Goal: Task Accomplishment & Management: Manage account settings

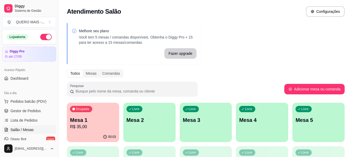
click at [144, 133] on div "Livre Mesa 2" at bounding box center [149, 118] width 52 height 33
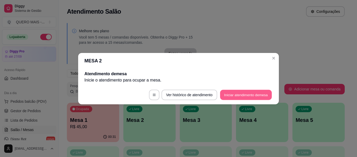
click at [223, 93] on button "Iniciar atendimento de mesa" at bounding box center [246, 94] width 52 height 10
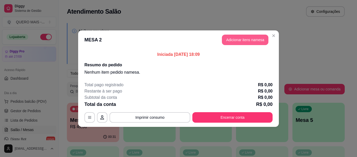
click at [236, 39] on button "Adicionar itens na mesa" at bounding box center [245, 40] width 47 height 10
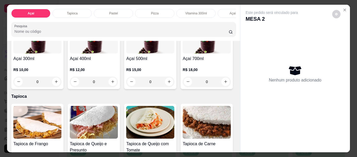
scroll to position [183, 0]
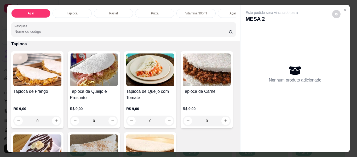
click at [183, 35] on div "0" at bounding box center [207, 29] width 48 height 10
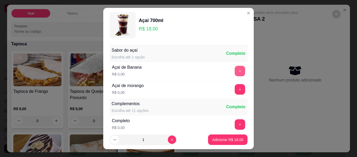
click at [235, 72] on button "+" at bounding box center [240, 71] width 10 height 10
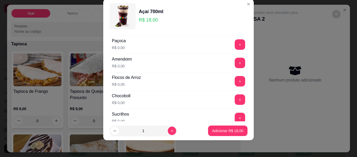
scroll to position [160, 0]
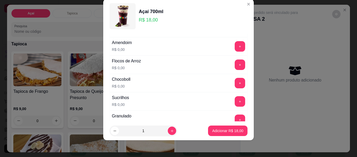
click at [235, 79] on button "+" at bounding box center [240, 83] width 10 height 10
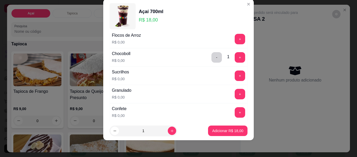
scroll to position [187, 0]
click at [235, 94] on button "+" at bounding box center [240, 93] width 10 height 10
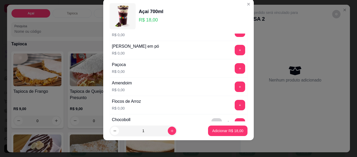
scroll to position [108, 0]
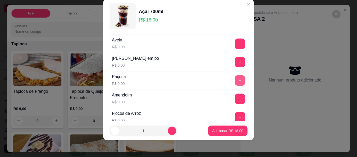
click at [235, 79] on button "+" at bounding box center [240, 80] width 10 height 10
click at [235, 99] on button "+" at bounding box center [240, 98] width 10 height 10
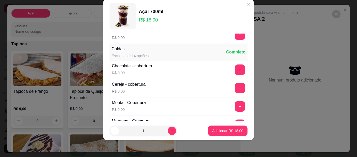
scroll to position [291, 0]
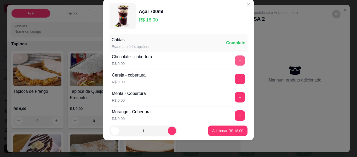
click at [235, 61] on button "+" at bounding box center [240, 60] width 10 height 10
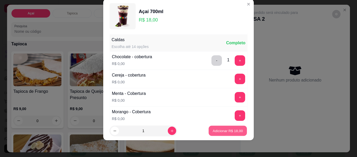
click at [215, 131] on p "Adicionar R$ 18,00" at bounding box center [228, 130] width 30 height 5
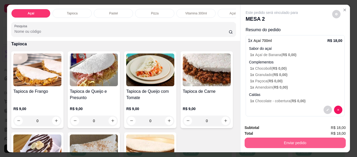
click at [296, 140] on button "Enviar pedido" at bounding box center [295, 142] width 101 height 10
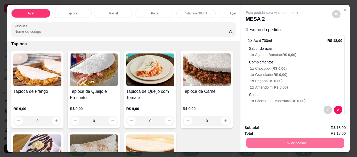
click at [277, 126] on button "Não registrar e enviar pedido" at bounding box center [277, 128] width 53 height 10
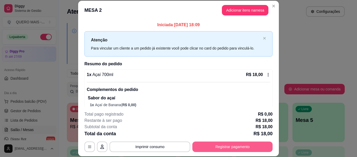
click at [224, 146] on button "Registrar pagamento" at bounding box center [232, 146] width 80 height 10
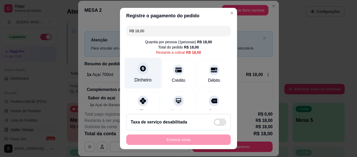
click at [134, 71] on div "Dinheiro" at bounding box center [143, 73] width 37 height 31
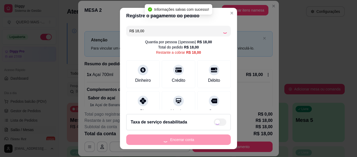
type input "R$ 0,00"
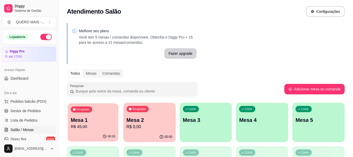
click at [90, 131] on div "Ocupada Mesa 1 R$ 45,00" at bounding box center [93, 117] width 51 height 28
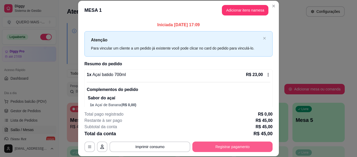
click at [213, 149] on button "Registrar pagamento" at bounding box center [232, 146] width 80 height 10
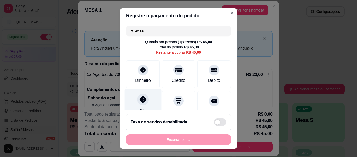
click at [140, 102] on icon at bounding box center [143, 99] width 7 height 7
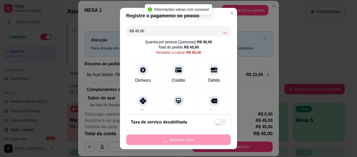
type input "R$ 0,00"
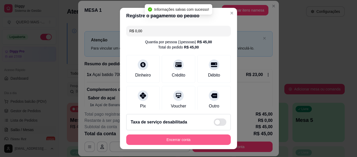
click at [163, 141] on button "Encerrar conta" at bounding box center [178, 139] width 105 height 10
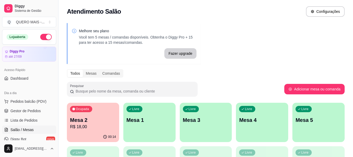
click at [92, 127] on p "R$ 18,00" at bounding box center [93, 126] width 46 height 6
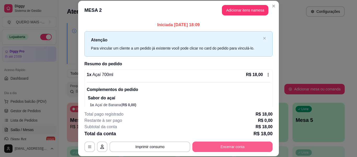
click at [209, 146] on button "Encerrar conta" at bounding box center [232, 146] width 80 height 10
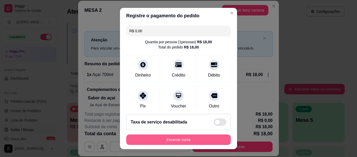
click at [180, 140] on button "Encerrar conta" at bounding box center [178, 139] width 105 height 10
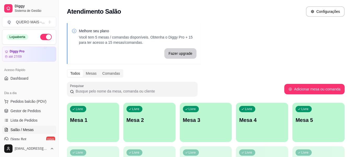
click at [94, 134] on div "Livre Mesa 1" at bounding box center [93, 118] width 52 height 33
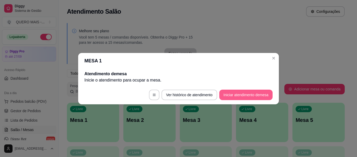
click at [227, 96] on button "Iniciar atendimento de mesa" at bounding box center [245, 94] width 53 height 10
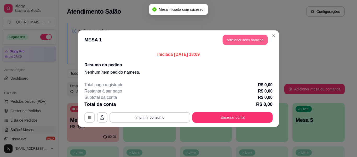
click at [257, 39] on button "Adicionar itens na mesa" at bounding box center [245, 40] width 45 height 10
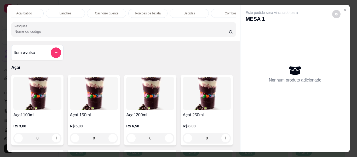
scroll to position [0, 269]
click at [128, 11] on p "Bebidas" at bounding box center [133, 13] width 11 height 4
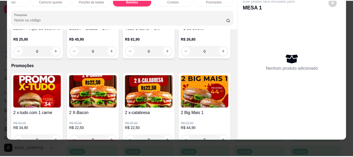
scroll to position [1636, 0]
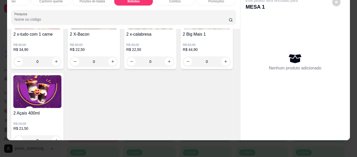
type input "1"
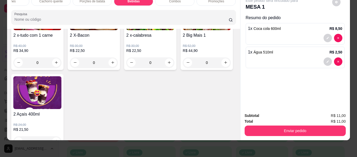
type input "2"
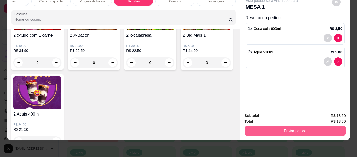
click at [275, 126] on button "Enviar pedido" at bounding box center [295, 130] width 101 height 10
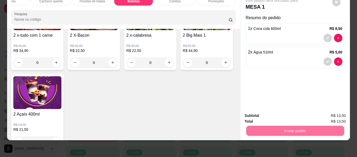
click at [263, 110] on button "Não registrar e enviar pedido" at bounding box center [278, 113] width 54 height 10
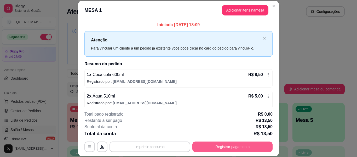
click at [216, 145] on button "Registrar pagamento" at bounding box center [232, 146] width 80 height 10
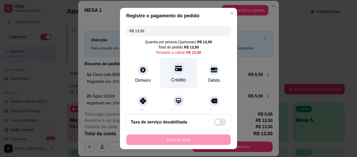
click at [168, 75] on div "Crédito" at bounding box center [178, 73] width 37 height 31
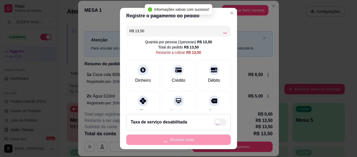
type input "R$ 0,00"
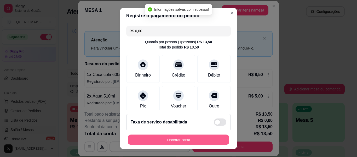
click at [163, 139] on button "Encerrar conta" at bounding box center [178, 139] width 101 height 10
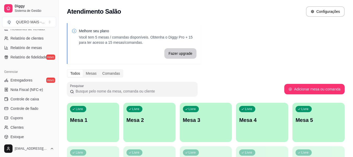
scroll to position [209, 0]
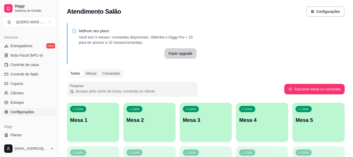
click at [18, 110] on span "Configurações" at bounding box center [22, 111] width 24 height 5
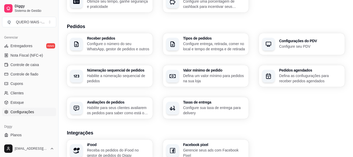
scroll to position [105, 0]
click at [195, 111] on p "Configure sua taxa de entrega para delivery" at bounding box center [214, 110] width 61 height 10
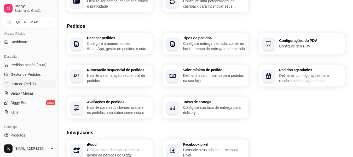
scroll to position [10, 0]
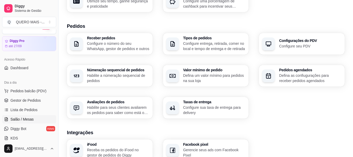
click at [24, 120] on span "Salão / Mesas" at bounding box center [21, 118] width 23 height 5
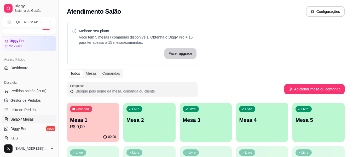
click at [209, 125] on div "Livre Mesa 3" at bounding box center [206, 118] width 52 height 33
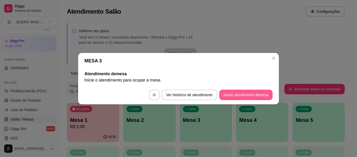
click at [227, 97] on button "Iniciar atendimento de mesa" at bounding box center [245, 94] width 53 height 10
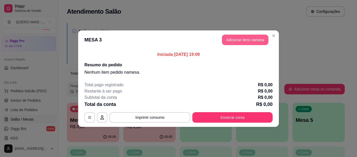
click at [253, 40] on button "Adicionar itens na mesa" at bounding box center [245, 40] width 47 height 10
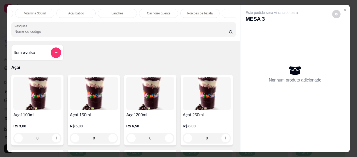
scroll to position [0, 162]
click at [112, 12] on p "Lanches" at bounding box center [117, 13] width 12 height 4
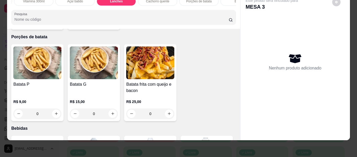
scroll to position [1152, 0]
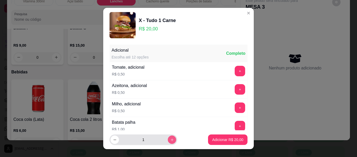
click at [170, 140] on icon "increase-product-quantity" at bounding box center [172, 139] width 4 height 4
type input "2"
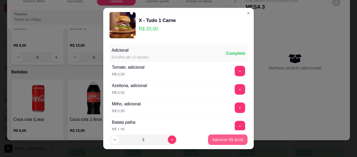
click at [212, 139] on p "Adicionar R$ 40,00" at bounding box center [227, 139] width 31 height 5
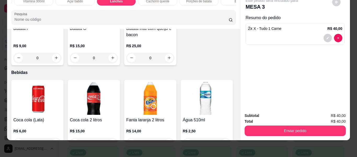
type input "2"
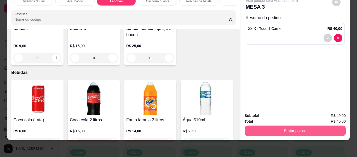
click at [285, 125] on button "Enviar pedido" at bounding box center [295, 130] width 101 height 10
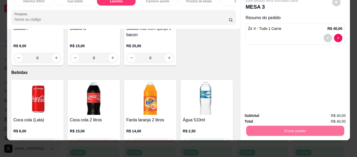
click at [269, 112] on button "Não registrar e enviar pedido" at bounding box center [277, 113] width 53 height 10
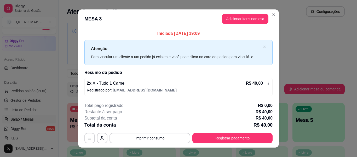
drag, startPoint x: 219, startPoint y: 100, endPoint x: 220, endPoint y: 126, distance: 25.6
click at [221, 126] on footer "**********" at bounding box center [178, 122] width 201 height 49
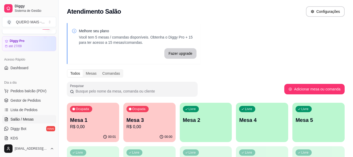
click at [150, 131] on div "00:00" at bounding box center [149, 136] width 52 height 10
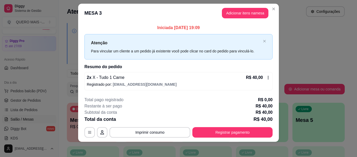
scroll to position [7, 0]
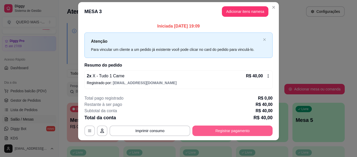
click at [214, 130] on button "Registrar pagamento" at bounding box center [232, 130] width 80 height 10
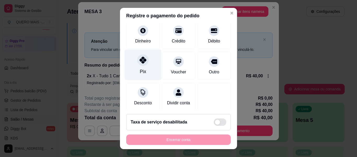
scroll to position [48, 0]
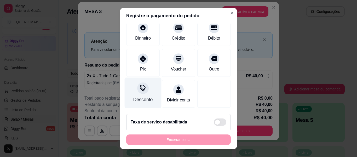
click at [141, 96] on div "Desconto" at bounding box center [142, 99] width 19 height 7
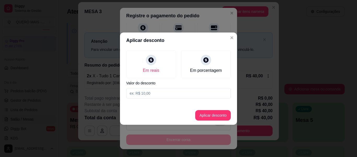
click at [156, 95] on input at bounding box center [178, 93] width 105 height 10
type input "5,10"
click at [204, 116] on button "Aplicar desconto" at bounding box center [213, 115] width 36 height 10
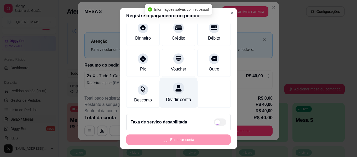
type input "R$ 34,90"
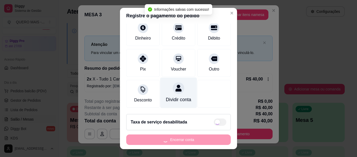
scroll to position [54, 0]
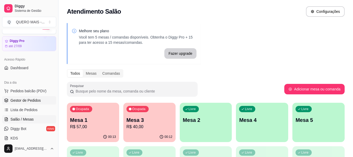
click at [31, 99] on span "Gestor de Pedidos" at bounding box center [25, 99] width 30 height 5
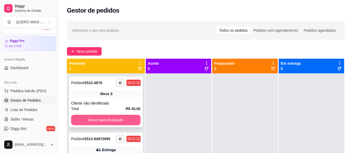
click at [122, 119] on button "Mover para finalizado" at bounding box center [106, 119] width 70 height 10
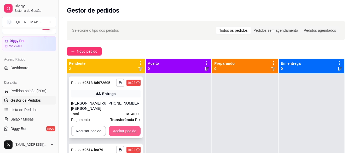
click at [123, 125] on button "Aceitar pedido" at bounding box center [125, 130] width 32 height 10
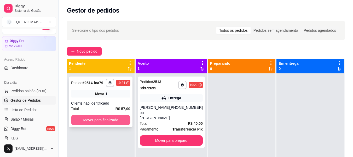
click at [104, 122] on button "Mover para finalizado" at bounding box center [100, 119] width 59 height 10
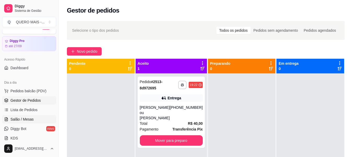
click at [21, 117] on span "Salão / Mesas" at bounding box center [21, 118] width 23 height 5
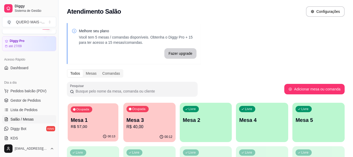
click at [85, 130] on div "Ocupada Mesa 1 R$ 57,00" at bounding box center [93, 117] width 51 height 28
click at [158, 127] on p "R$ 40,00" at bounding box center [150, 126] width 46 height 6
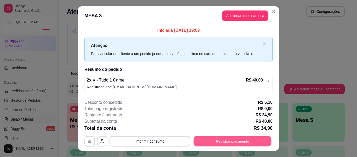
click at [216, 142] on button "Registrar pagamento" at bounding box center [233, 141] width 78 height 10
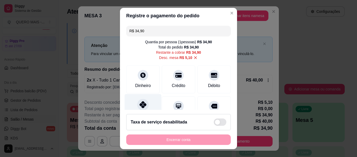
click at [143, 107] on icon at bounding box center [143, 104] width 7 height 7
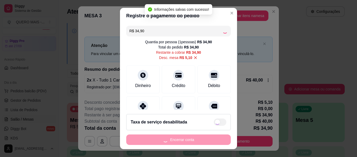
type input "R$ 0,00"
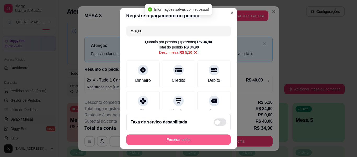
click at [163, 141] on button "Encerrar conta" at bounding box center [178, 139] width 105 height 10
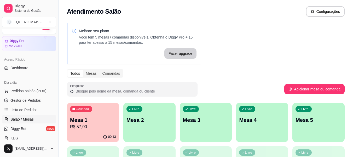
click at [79, 125] on p "R$ 57,00" at bounding box center [93, 126] width 46 height 6
click at [141, 123] on p "Mesa 2" at bounding box center [150, 119] width 46 height 7
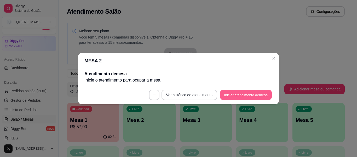
click at [224, 90] on button "Iniciar atendimento de mesa" at bounding box center [246, 94] width 52 height 10
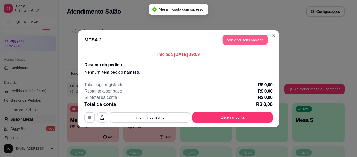
click at [240, 39] on button "Adicionar itens na mesa" at bounding box center [245, 40] width 45 height 10
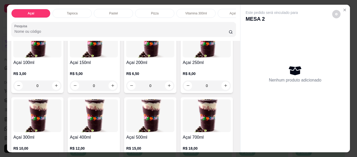
scroll to position [78, 0]
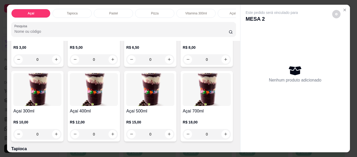
click at [61, 135] on div "0" at bounding box center [37, 134] width 48 height 10
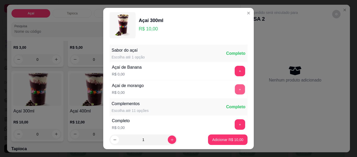
click at [235, 87] on button "+" at bounding box center [240, 89] width 10 height 10
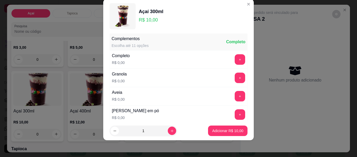
click at [235, 60] on button "+" at bounding box center [240, 59] width 10 height 10
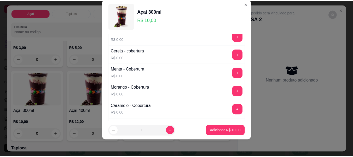
scroll to position [317, 0]
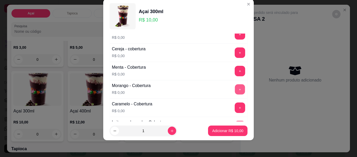
click at [235, 89] on button "+" at bounding box center [240, 89] width 10 height 10
click at [170, 131] on icon "increase-product-quantity" at bounding box center [172, 131] width 4 height 4
type input "2"
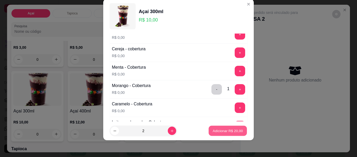
click at [222, 132] on p "Adicionar R$ 20,00" at bounding box center [228, 130] width 30 height 5
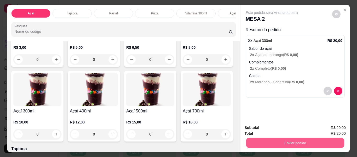
click at [275, 144] on button "Enviar pedido" at bounding box center [295, 142] width 98 height 10
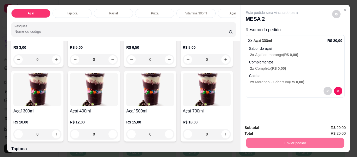
click at [269, 125] on button "Não registrar e enviar pedido" at bounding box center [277, 128] width 53 height 10
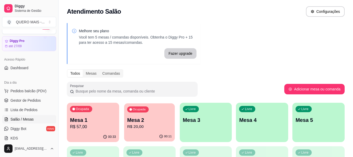
click at [156, 127] on p "R$ 20,00" at bounding box center [149, 126] width 45 height 6
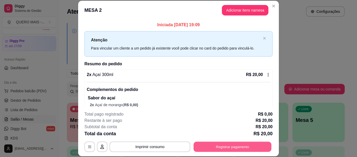
click at [236, 146] on button "Registrar pagamento" at bounding box center [233, 146] width 78 height 10
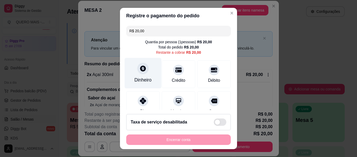
click at [144, 70] on div at bounding box center [143, 68] width 12 height 12
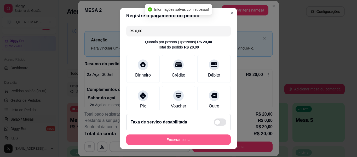
type input "R$ 0,00"
click at [174, 140] on button "Encerrar conta" at bounding box center [178, 139] width 105 height 10
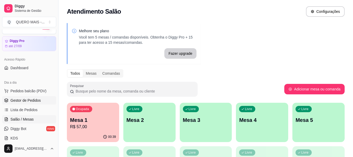
click at [32, 101] on span "Gestor de Pedidos" at bounding box center [25, 99] width 30 height 5
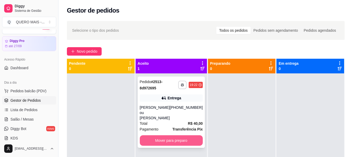
click at [156, 135] on button "Mover para preparo" at bounding box center [171, 140] width 63 height 10
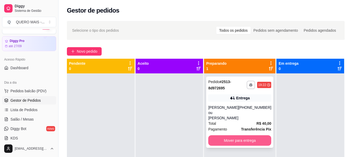
click at [232, 135] on button "Mover para entrega" at bounding box center [239, 140] width 63 height 10
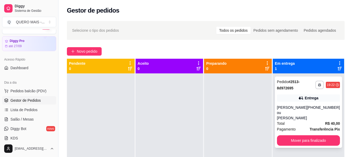
click at [285, 129] on div "**********" at bounding box center [308, 111] width 67 height 71
click at [297, 135] on button "Mover para finalizado" at bounding box center [308, 140] width 63 height 10
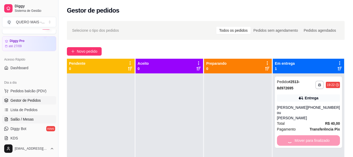
click at [21, 121] on span "Salão / Mesas" at bounding box center [21, 118] width 23 height 5
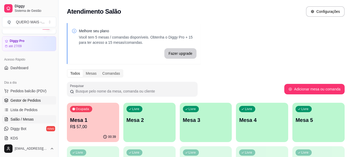
click at [31, 101] on span "Gestor de Pedidos" at bounding box center [25, 99] width 30 height 5
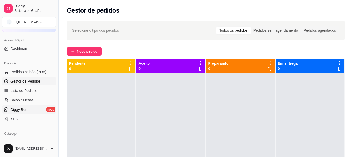
scroll to position [37, 0]
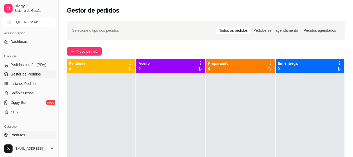
click at [24, 132] on span "Produtos" at bounding box center [17, 134] width 15 height 5
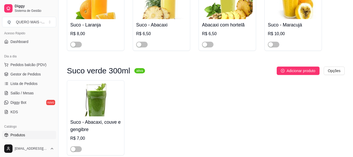
scroll to position [1228, 0]
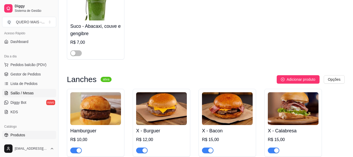
click at [27, 92] on span "Salão / Mesas" at bounding box center [21, 92] width 23 height 5
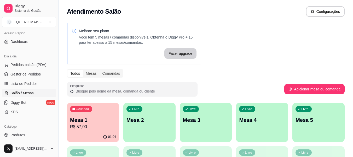
click at [2, 89] on link "Salão / Mesas" at bounding box center [29, 93] width 54 height 8
click at [91, 128] on p "R$ 57,00" at bounding box center [93, 126] width 45 height 6
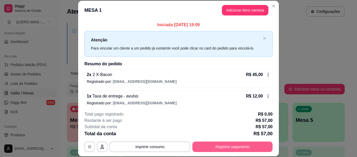
click at [227, 145] on button "Registrar pagamento" at bounding box center [232, 146] width 80 height 10
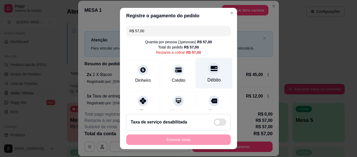
click at [208, 77] on div "Débito" at bounding box center [214, 79] width 13 height 7
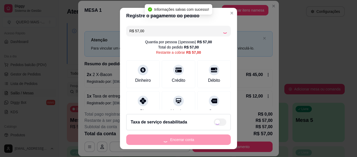
type input "R$ 0,00"
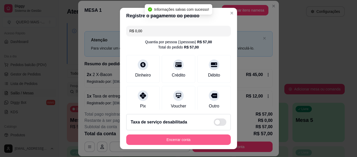
click at [183, 139] on button "Encerrar conta" at bounding box center [178, 139] width 105 height 10
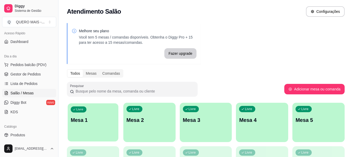
click at [109, 127] on div "Livre Mesa 1" at bounding box center [93, 119] width 51 height 32
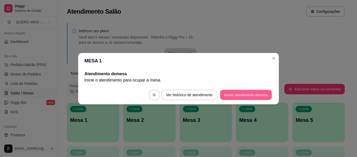
click at [229, 93] on button "Iniciar atendimento de mesa" at bounding box center [246, 94] width 52 height 10
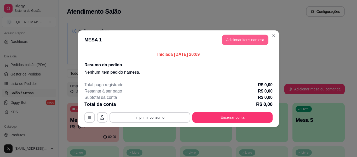
click at [235, 39] on button "Adicionar itens na mesa" at bounding box center [245, 40] width 47 height 10
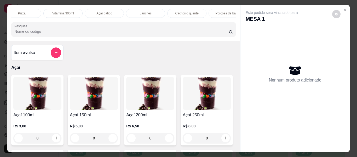
scroll to position [0, 154]
click at [108, 12] on div "Lanches" at bounding box center [124, 13] width 39 height 9
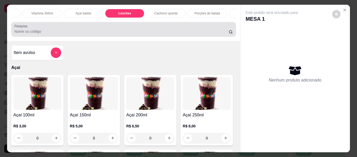
scroll to position [14, 0]
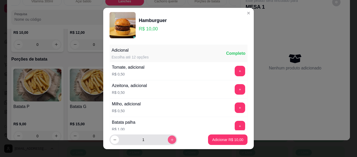
click at [170, 140] on icon "increase-product-quantity" at bounding box center [172, 139] width 4 height 4
type input "4"
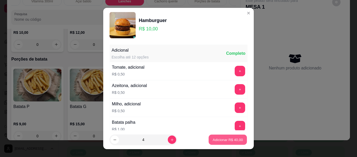
click at [214, 139] on p "Adicionar R$ 40,00" at bounding box center [228, 139] width 30 height 5
type input "4"
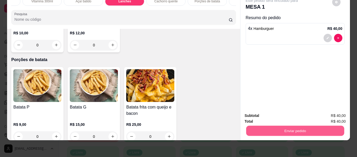
click at [274, 125] on button "Enviar pedido" at bounding box center [295, 130] width 98 height 10
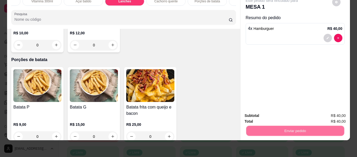
click at [266, 113] on button "Não registrar e enviar pedido" at bounding box center [278, 113] width 54 height 10
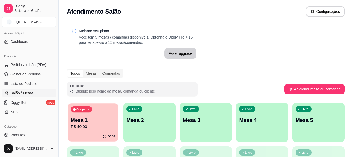
click at [88, 125] on p "R$ 40,00" at bounding box center [93, 126] width 45 height 6
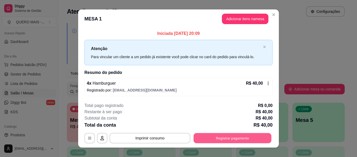
click at [216, 137] on button "Registrar pagamento" at bounding box center [233, 138] width 78 height 10
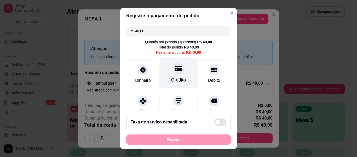
click at [175, 66] on icon at bounding box center [178, 68] width 7 height 7
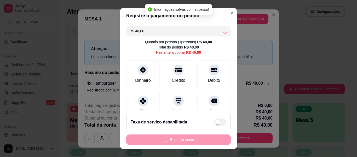
type input "R$ 0,00"
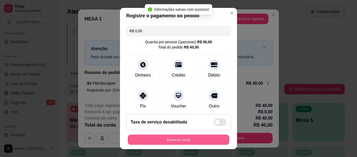
click at [176, 138] on button "Encerrar conta" at bounding box center [178, 139] width 101 height 10
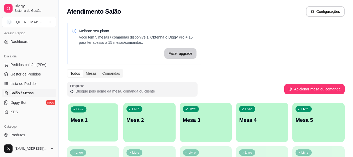
click at [102, 123] on div "Livre Mesa 1" at bounding box center [93, 119] width 51 height 32
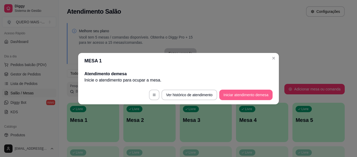
click at [228, 92] on button "Iniciar atendimento de mesa" at bounding box center [245, 94] width 53 height 10
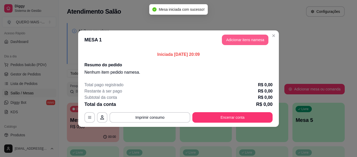
click at [240, 42] on button "Adicionar itens na mesa" at bounding box center [245, 40] width 47 height 10
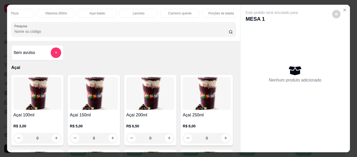
scroll to position [0, 147]
click at [131, 11] on p "Lanches" at bounding box center [131, 13] width 12 height 4
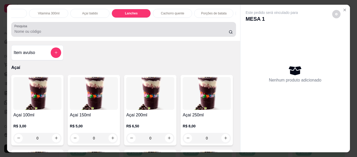
scroll to position [14, 0]
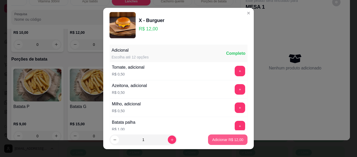
click at [212, 141] on p "Adicionar R$ 12,00" at bounding box center [227, 139] width 31 height 5
type input "1"
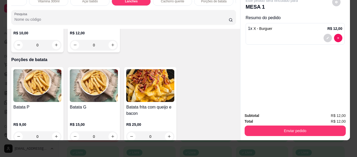
scroll to position [1126, 0]
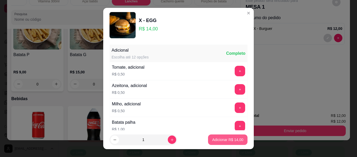
click at [215, 141] on p "Adicionar R$ 14,00" at bounding box center [227, 139] width 31 height 5
type input "1"
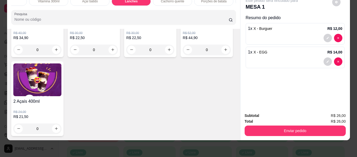
scroll to position [1701, 0]
type input "1"
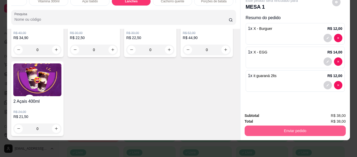
click at [288, 125] on button "Enviar pedido" at bounding box center [295, 130] width 101 height 10
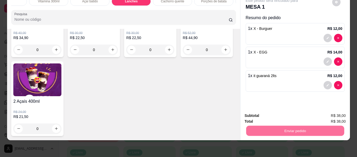
click at [279, 115] on button "Não registrar e enviar pedido" at bounding box center [278, 114] width 54 height 10
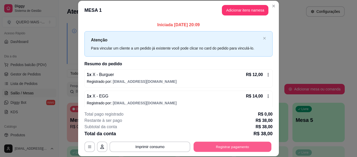
click at [232, 143] on button "Registrar pagamento" at bounding box center [233, 146] width 78 height 10
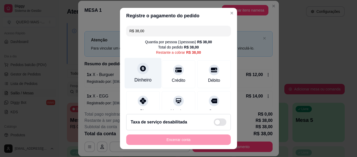
click at [143, 72] on div at bounding box center [143, 68] width 12 height 12
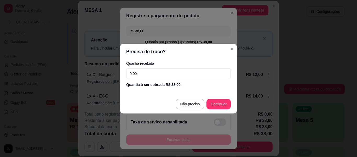
click at [156, 76] on input "0,00" at bounding box center [178, 73] width 105 height 10
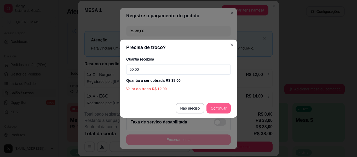
type input "50,00"
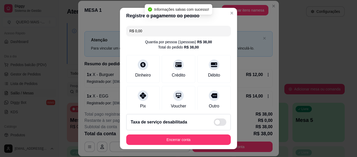
type input "R$ 0,00"
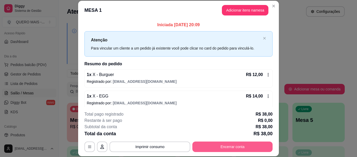
click at [234, 146] on button "Encerrar conta" at bounding box center [232, 146] width 80 height 10
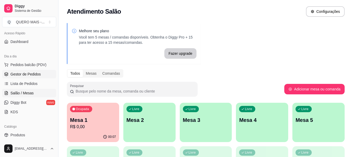
click at [25, 76] on span "Gestor de Pedidos" at bounding box center [25, 73] width 30 height 5
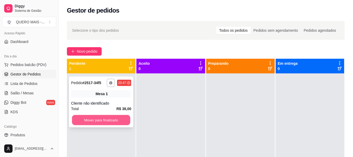
click at [78, 123] on button "Mover para finalizado" at bounding box center [101, 120] width 58 height 10
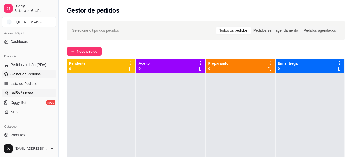
click at [20, 93] on span "Salão / Mesas" at bounding box center [21, 92] width 23 height 5
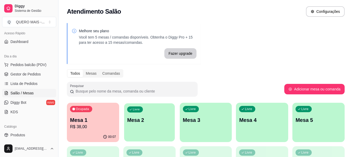
click at [156, 124] on div "Livre Mesa 2" at bounding box center [149, 119] width 51 height 32
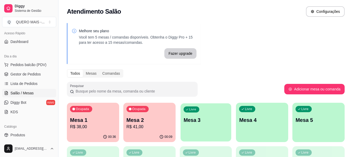
click at [212, 121] on p "Mesa 3" at bounding box center [205, 119] width 45 height 7
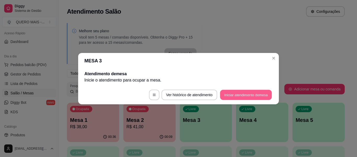
click at [237, 94] on button "Iniciar atendimento de mesa" at bounding box center [246, 94] width 52 height 10
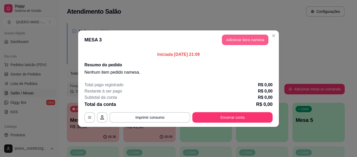
click at [256, 43] on button "Adicionar itens na mesa" at bounding box center [245, 40] width 47 height 10
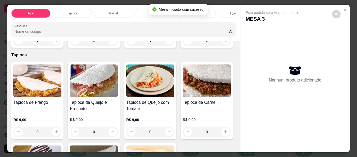
scroll to position [183, 0]
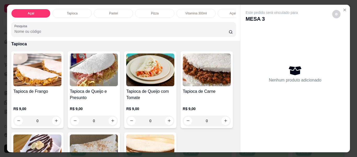
click at [183, 35] on div "0" at bounding box center [207, 29] width 48 height 10
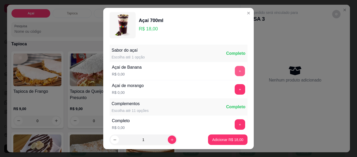
click at [235, 66] on button "+" at bounding box center [240, 71] width 10 height 10
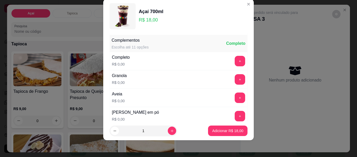
scroll to position [56, 0]
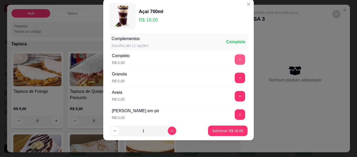
click at [235, 62] on button "+" at bounding box center [240, 59] width 10 height 10
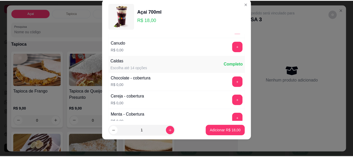
scroll to position [291, 0]
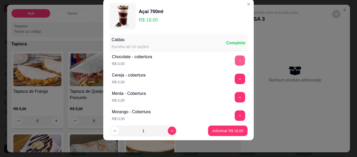
click at [235, 62] on button "+" at bounding box center [240, 60] width 10 height 10
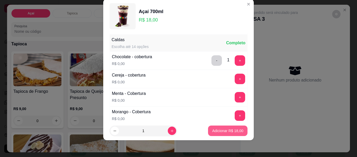
click at [225, 129] on p "Adicionar R$ 18,00" at bounding box center [227, 130] width 31 height 5
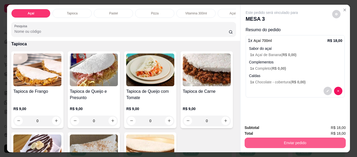
click at [274, 141] on button "Enviar pedido" at bounding box center [295, 142] width 101 height 10
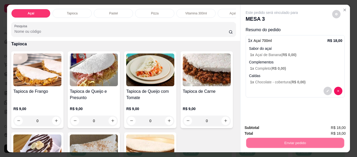
click at [276, 129] on button "Não registrar e enviar pedido" at bounding box center [277, 128] width 53 height 10
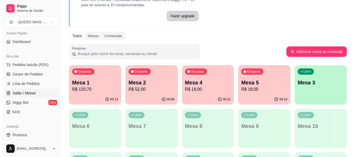
scroll to position [52, 0]
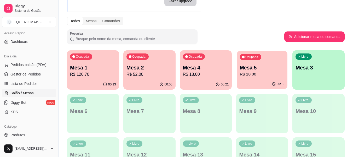
click at [256, 69] on p "Mesa 5" at bounding box center [262, 67] width 45 height 7
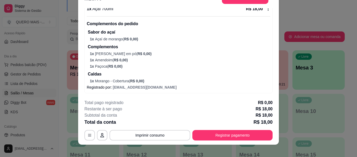
scroll to position [16, 0]
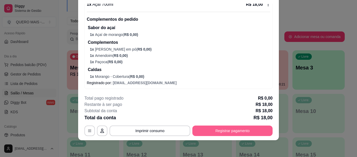
click at [235, 133] on button "Registrar pagamento" at bounding box center [232, 130] width 80 height 10
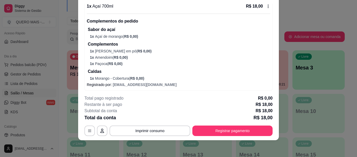
scroll to position [54, 0]
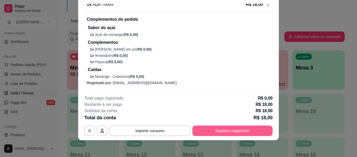
click at [206, 128] on button "Registrar pagamento" at bounding box center [232, 130] width 80 height 10
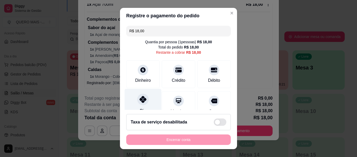
click at [140, 100] on icon at bounding box center [143, 99] width 7 height 7
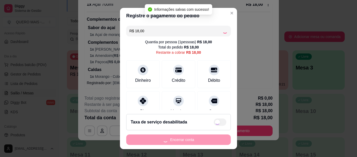
type input "R$ 0,00"
click at [174, 140] on div "Encerrar conta" at bounding box center [178, 139] width 105 height 10
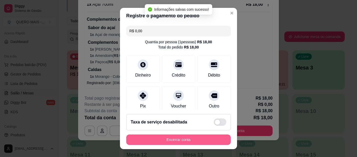
click at [174, 141] on button "Encerrar conta" at bounding box center [178, 139] width 105 height 10
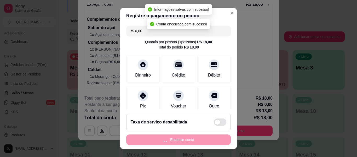
scroll to position [0, 0]
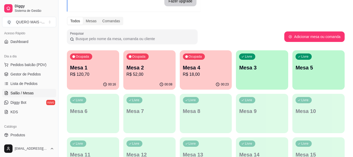
click at [275, 80] on div "Livre Mesa 3" at bounding box center [262, 66] width 52 height 33
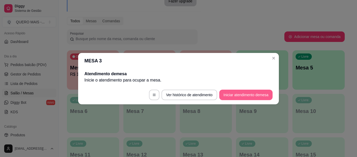
click at [252, 95] on button "Iniciar atendimento de mesa" at bounding box center [245, 94] width 53 height 10
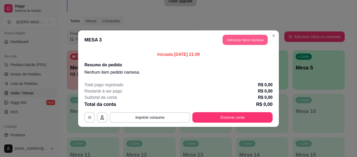
click at [250, 35] on button "Adicionar itens na mesa" at bounding box center [245, 40] width 45 height 10
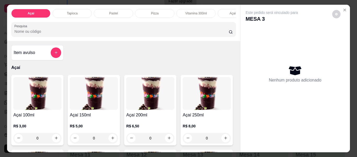
click at [67, 11] on p "Tapioca" at bounding box center [72, 13] width 11 height 4
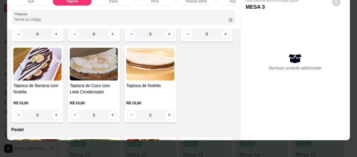
scroll to position [336, 0]
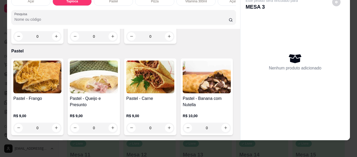
click at [118, 42] on div "0" at bounding box center [94, 36] width 48 height 10
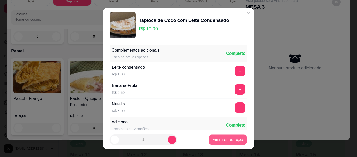
click at [222, 140] on p "Adicionar R$ 10,00" at bounding box center [228, 139] width 30 height 5
type input "1"
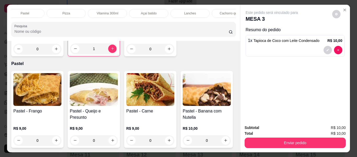
scroll to position [0, 98]
click at [169, 10] on div "Lanches" at bounding box center [180, 13] width 39 height 9
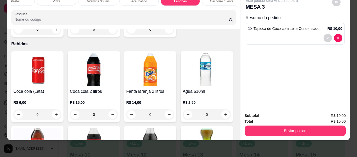
scroll to position [1179, 0]
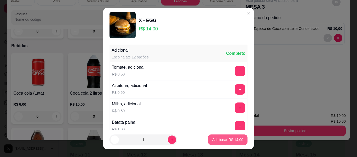
click at [220, 143] on button "Adicionar R$ 14,00" at bounding box center [227, 139] width 39 height 10
type input "1"
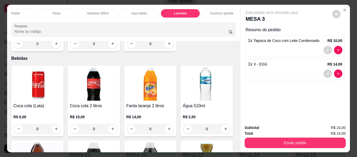
scroll to position [0, 0]
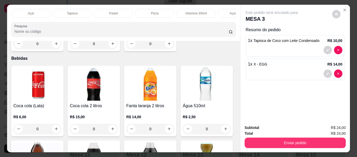
click at [34, 12] on div "Açaí" at bounding box center [30, 13] width 39 height 9
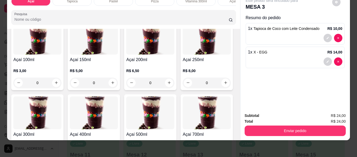
scroll to position [102, 0]
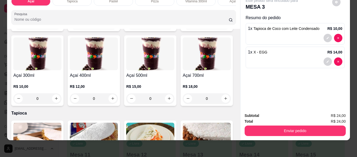
click at [183, 29] on div "0" at bounding box center [207, 24] width 48 height 10
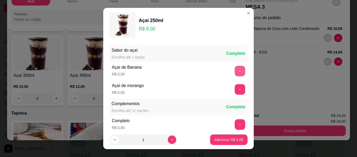
click at [235, 70] on button "+" at bounding box center [240, 71] width 10 height 10
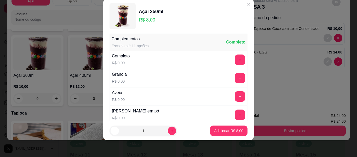
scroll to position [56, 0]
click at [235, 61] on button "+" at bounding box center [240, 59] width 10 height 10
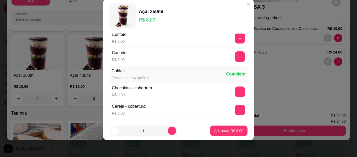
scroll to position [265, 0]
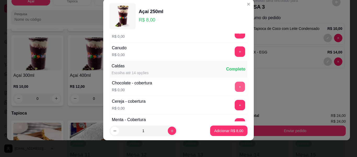
click at [235, 87] on button "+" at bounding box center [240, 87] width 10 height 10
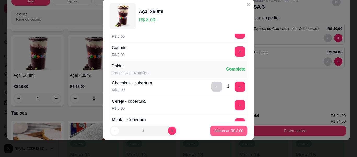
click at [218, 131] on p "Adicionar R$ 8,00" at bounding box center [228, 130] width 29 height 5
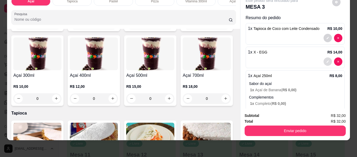
click at [324, 59] on button "decrease-product-quantity" at bounding box center [328, 61] width 8 height 8
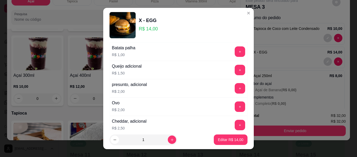
scroll to position [136, 0]
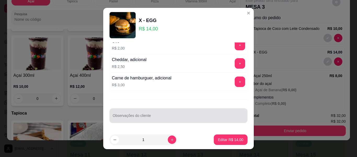
click at [148, 114] on div "Observações do cliente" at bounding box center [179, 115] width 138 height 15
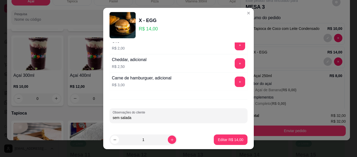
type input "sem salada"
click at [214, 139] on button "Editar R$ 14,00" at bounding box center [230, 139] width 33 height 10
type input "0"
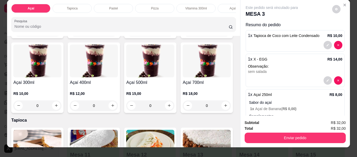
scroll to position [0, 0]
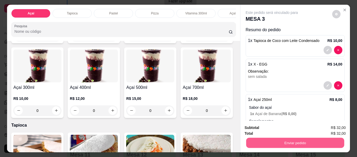
click at [265, 140] on button "Enviar pedido" at bounding box center [295, 142] width 98 height 10
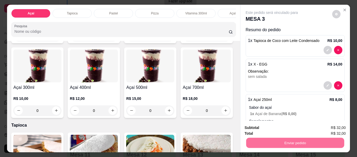
click at [260, 127] on button "Não registrar e enviar pedido" at bounding box center [278, 128] width 54 height 10
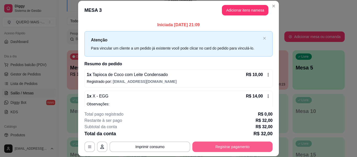
click at [235, 149] on button "Registrar pagamento" at bounding box center [232, 146] width 80 height 10
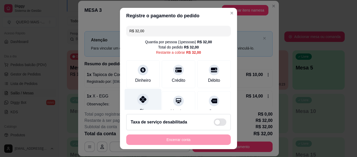
click at [133, 99] on div "Pix" at bounding box center [143, 104] width 37 height 31
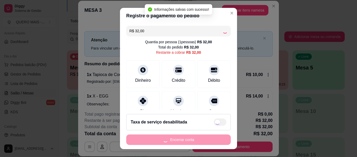
type input "R$ 0,00"
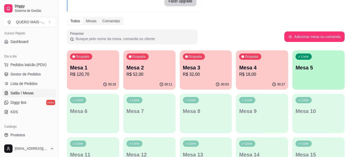
click at [145, 81] on div "00:11" at bounding box center [149, 84] width 52 height 10
click at [243, 77] on p "R$ 18,00" at bounding box center [262, 74] width 46 height 6
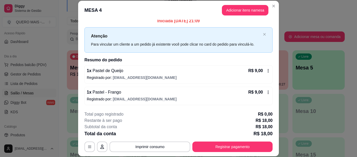
scroll to position [4, 0]
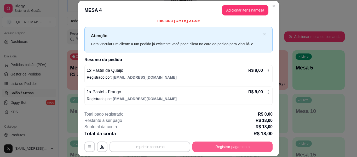
click at [221, 146] on button "Registrar pagamento" at bounding box center [232, 146] width 80 height 10
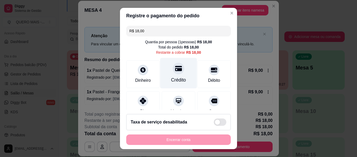
click at [173, 73] on div at bounding box center [179, 68] width 12 height 12
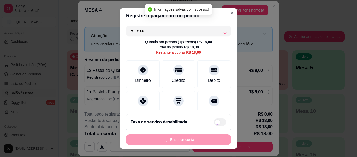
type input "R$ 0,00"
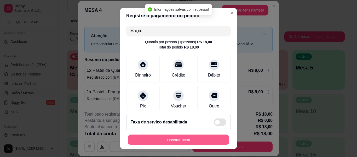
click at [168, 140] on button "Encerrar conta" at bounding box center [178, 139] width 101 height 10
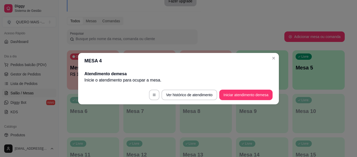
scroll to position [0, 0]
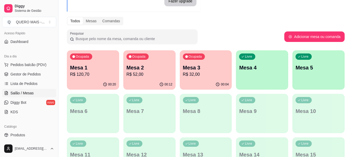
click at [196, 77] on p "R$ 32,00" at bounding box center [206, 74] width 46 height 6
click at [146, 78] on div "Ocupada Mesa 2 R$ 52,00" at bounding box center [149, 64] width 52 height 29
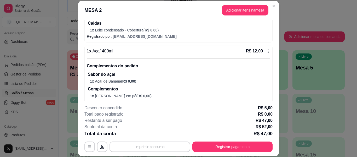
scroll to position [259, 0]
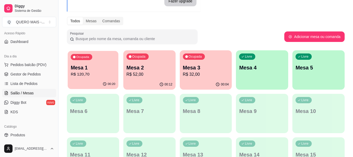
click at [93, 73] on p "R$ 120,70" at bounding box center [93, 74] width 45 height 6
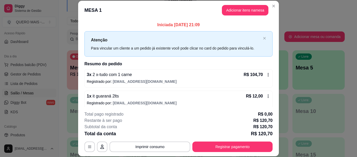
scroll to position [26, 0]
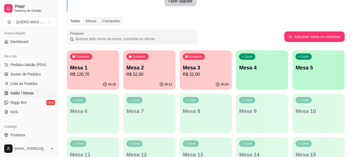
click at [269, 67] on p "Mesa 4" at bounding box center [262, 67] width 46 height 7
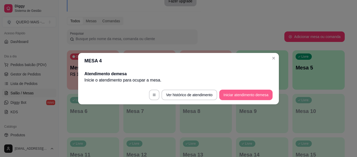
click at [252, 93] on button "Iniciar atendimento de mesa" at bounding box center [245, 94] width 53 height 10
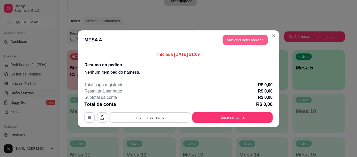
click at [247, 41] on button "Adicionar itens na mesa" at bounding box center [245, 40] width 45 height 10
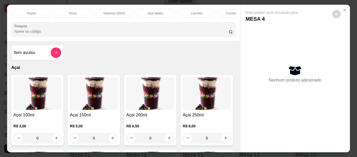
scroll to position [0, 96]
click at [175, 9] on div "Lanches" at bounding box center [182, 13] width 39 height 9
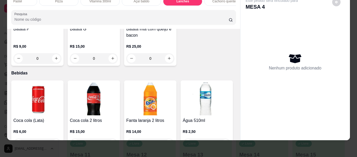
scroll to position [1152, 0]
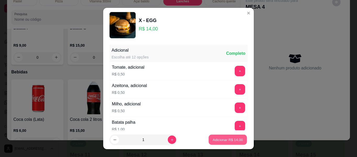
click at [213, 141] on p "Adicionar R$ 14,00" at bounding box center [228, 139] width 30 height 5
type input "1"
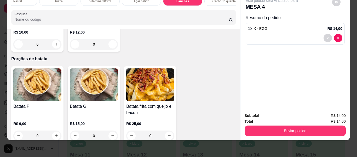
scroll to position [1073, 0]
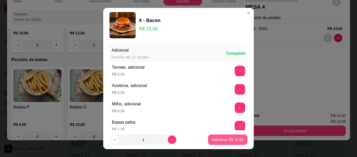
click at [226, 141] on p "Adicionar R$ 15,00" at bounding box center [227, 139] width 31 height 5
type input "1"
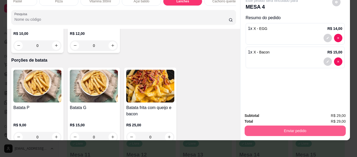
click at [287, 125] on button "Enviar pedido" at bounding box center [295, 130] width 101 height 10
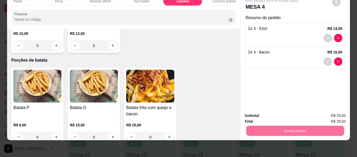
click at [264, 111] on button "Não registrar e enviar pedido" at bounding box center [278, 114] width 54 height 10
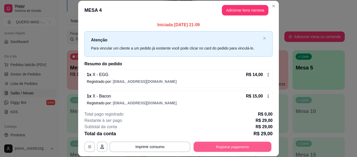
click at [224, 145] on button "Registrar pagamento" at bounding box center [233, 146] width 78 height 10
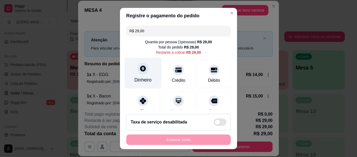
click at [142, 70] on icon at bounding box center [143, 68] width 6 height 6
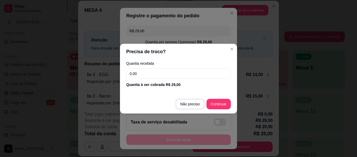
click at [144, 67] on div "Quantia recebida 0,00 Quantia à ser cobrada R$ 29,00" at bounding box center [178, 74] width 117 height 30
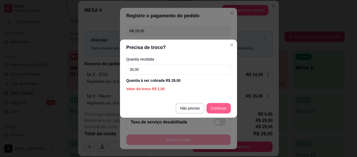
type input "30,00"
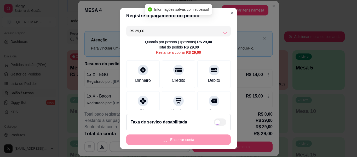
type input "R$ 0,00"
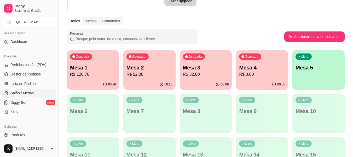
click at [204, 77] on div "Ocupada Mesa 3 R$ 32,00" at bounding box center [206, 64] width 52 height 29
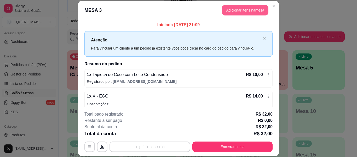
click at [232, 8] on button "Adicionar itens na mesa" at bounding box center [245, 10] width 47 height 10
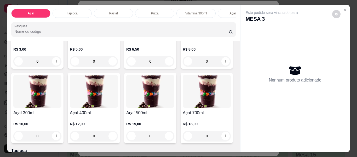
scroll to position [78, 0]
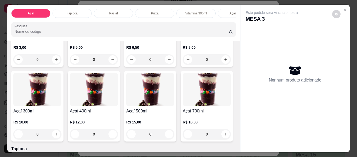
click at [183, 65] on div "0" at bounding box center [207, 59] width 48 height 10
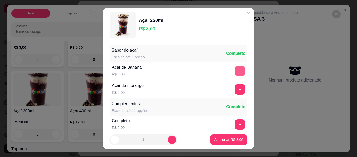
click at [235, 68] on button "+" at bounding box center [240, 71] width 10 height 10
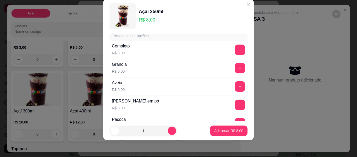
scroll to position [56, 0]
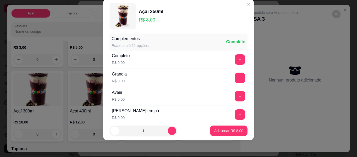
click at [235, 56] on button "+" at bounding box center [240, 59] width 10 height 10
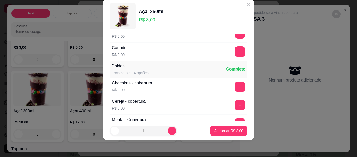
scroll to position [291, 0]
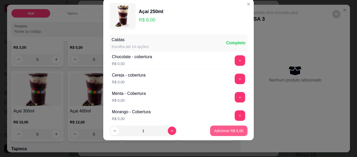
click at [225, 132] on p "Adicionar R$ 8,00" at bounding box center [228, 130] width 29 height 5
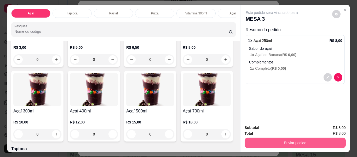
click at [272, 143] on button "Enviar pedido" at bounding box center [295, 142] width 101 height 10
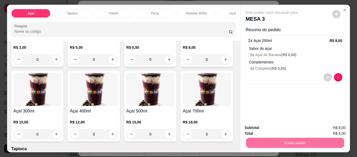
click at [268, 128] on button "Não registrar e enviar pedido" at bounding box center [278, 128] width 54 height 10
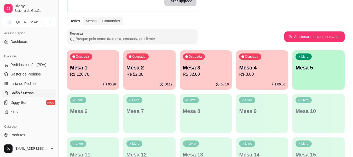
click at [301, 81] on div "Livre Mesa 5" at bounding box center [318, 66] width 52 height 33
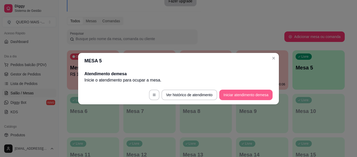
click at [258, 94] on button "Iniciar atendimento de mesa" at bounding box center [245, 94] width 53 height 10
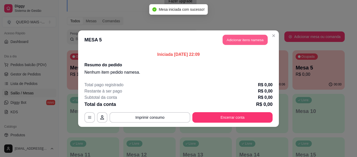
click at [238, 41] on button "Adicionar itens na mesa" at bounding box center [245, 40] width 45 height 10
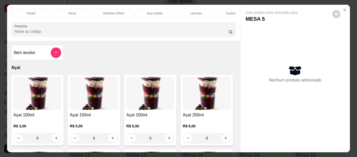
scroll to position [0, 99]
click at [167, 12] on div "Lanches" at bounding box center [179, 13] width 39 height 9
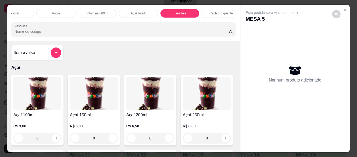
scroll to position [14, 0]
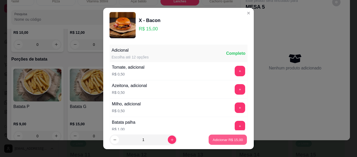
click at [213, 138] on p "Adicionar R$ 15,00" at bounding box center [228, 139] width 30 height 5
type input "1"
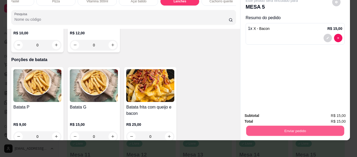
click at [267, 128] on button "Enviar pedido" at bounding box center [295, 130] width 98 height 10
click at [270, 114] on button "Não registrar e enviar pedido" at bounding box center [278, 113] width 54 height 10
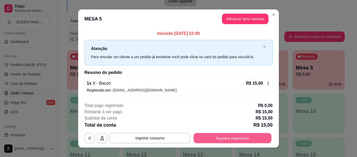
click at [233, 139] on button "Registrar pagamento" at bounding box center [233, 138] width 78 height 10
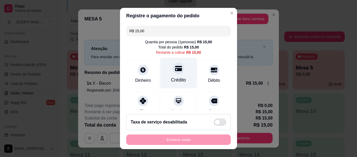
click at [175, 68] on icon at bounding box center [178, 68] width 7 height 5
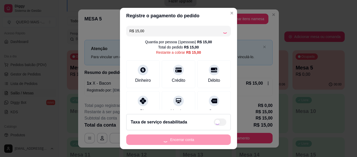
type input "R$ 0,00"
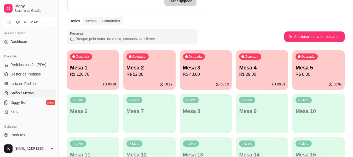
click at [243, 84] on div "00:09" at bounding box center [262, 84] width 52 height 10
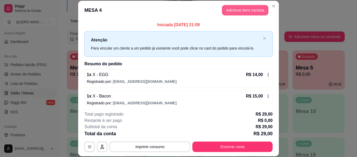
click at [238, 11] on button "Adicionar itens na mesa" at bounding box center [245, 10] width 47 height 10
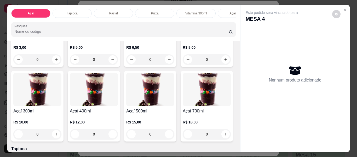
scroll to position [105, 0]
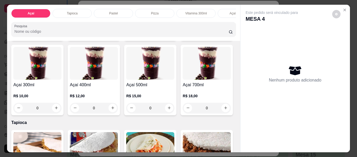
click at [61, 106] on div "0" at bounding box center [37, 107] width 48 height 10
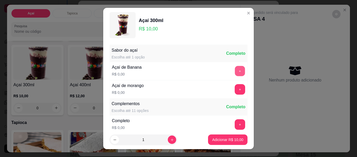
click at [235, 71] on button "+" at bounding box center [240, 71] width 10 height 10
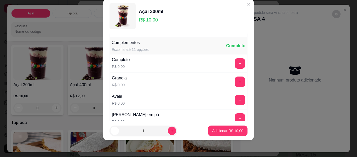
scroll to position [56, 0]
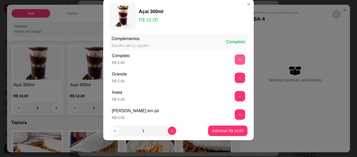
click at [235, 61] on button "+" at bounding box center [240, 59] width 10 height 10
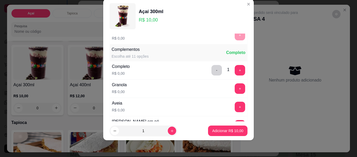
scroll to position [30, 0]
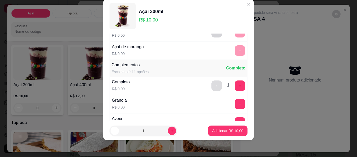
click at [211, 84] on button "-" at bounding box center [216, 85] width 10 height 10
click at [235, 103] on button "+" at bounding box center [240, 104] width 10 height 10
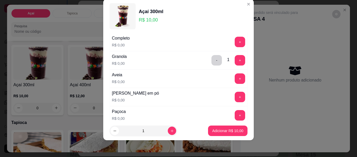
scroll to position [82, 0]
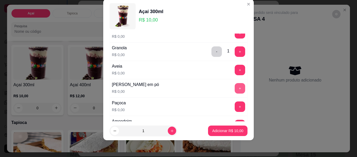
click at [235, 88] on button "+" at bounding box center [240, 88] width 10 height 10
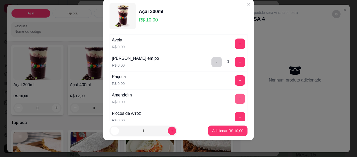
click at [235, 99] on button "+" at bounding box center [240, 99] width 10 height 10
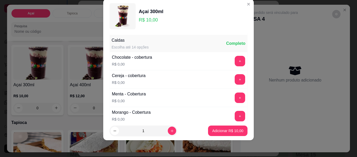
scroll to position [291, 0]
click at [235, 61] on button "+" at bounding box center [240, 60] width 10 height 10
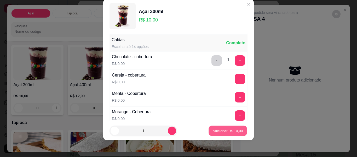
click at [222, 130] on p "Adicionar R$ 10,00" at bounding box center [228, 130] width 30 height 5
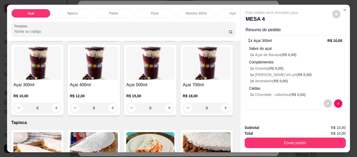
click at [275, 140] on button "Enviar pedido" at bounding box center [295, 142] width 101 height 10
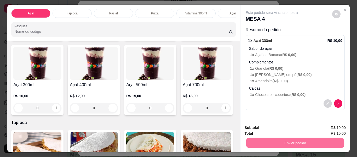
click at [268, 128] on button "Não registrar e enviar pedido" at bounding box center [278, 128] width 54 height 10
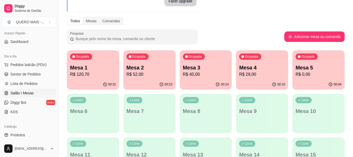
click at [257, 76] on p "R$ 29,00" at bounding box center [262, 74] width 46 height 6
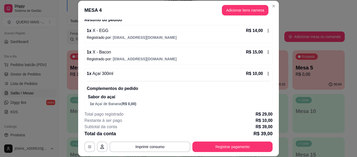
scroll to position [0, 0]
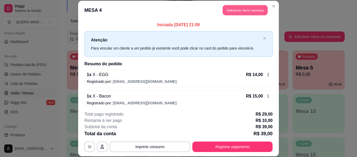
click at [238, 12] on button "Adicionar itens na mesa" at bounding box center [245, 10] width 45 height 10
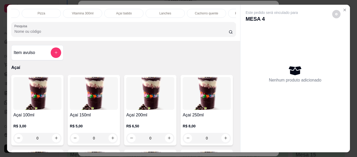
scroll to position [0, 143]
click at [140, 10] on div "Lanches" at bounding box center [135, 13] width 39 height 9
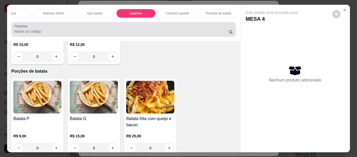
scroll to position [14, 0]
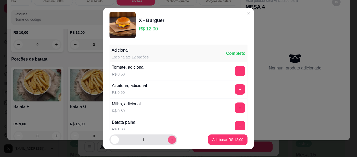
click at [170, 139] on icon "increase-product-quantity" at bounding box center [172, 139] width 4 height 4
type input "2"
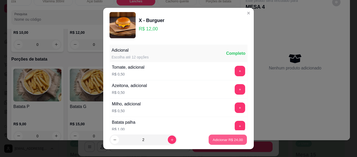
click at [222, 139] on p "Adicionar R$ 24,00" at bounding box center [228, 139] width 30 height 5
type input "2"
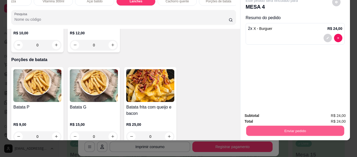
click at [276, 129] on button "Enviar pedido" at bounding box center [295, 130] width 98 height 10
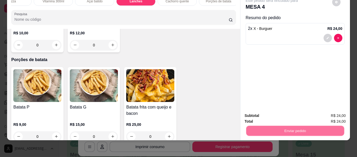
click at [269, 114] on button "Não registrar e enviar pedido" at bounding box center [278, 114] width 54 height 10
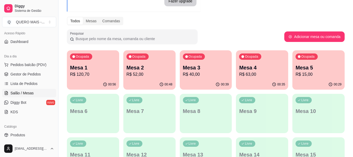
click at [69, 74] on div "Ocupada Mesa 1 R$ 120,70" at bounding box center [93, 64] width 52 height 29
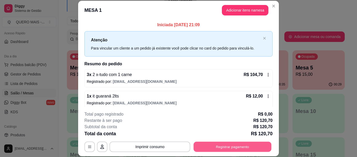
click at [230, 143] on button "Registrar pagamento" at bounding box center [233, 146] width 78 height 10
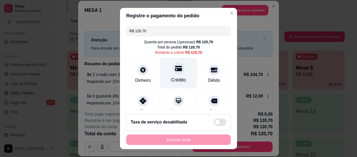
click at [177, 70] on div at bounding box center [179, 68] width 12 height 12
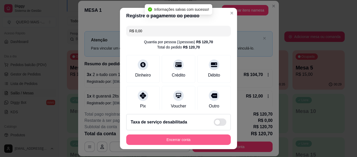
type input "R$ 0,00"
click at [187, 139] on button "Encerrar conta" at bounding box center [178, 139] width 105 height 10
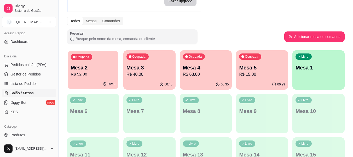
click at [102, 72] on p "R$ 52,00" at bounding box center [93, 74] width 45 height 6
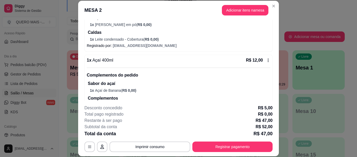
scroll to position [209, 0]
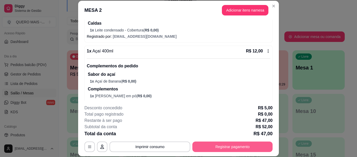
click at [225, 146] on button "Registrar pagamento" at bounding box center [232, 146] width 80 height 10
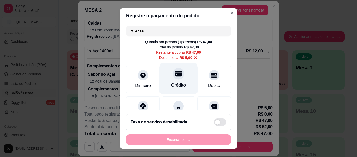
click at [173, 78] on div at bounding box center [179, 74] width 12 height 12
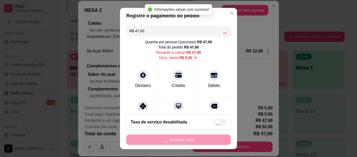
type input "R$ 0,00"
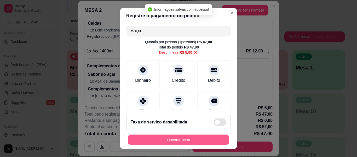
click at [197, 142] on button "Encerrar conta" at bounding box center [178, 139] width 101 height 10
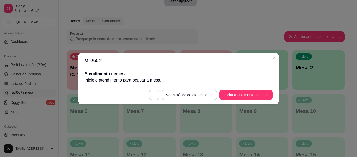
scroll to position [0, 0]
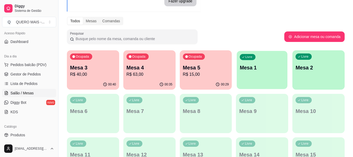
click at [255, 74] on div "Livre Mesa 1" at bounding box center [262, 67] width 51 height 32
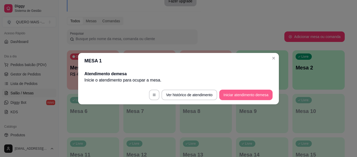
click at [242, 93] on button "Iniciar atendimento de mesa" at bounding box center [245, 94] width 53 height 10
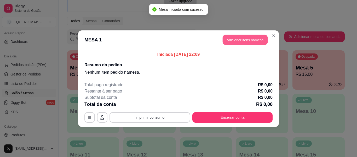
click at [250, 42] on button "Adicionar itens na mesa" at bounding box center [245, 40] width 45 height 10
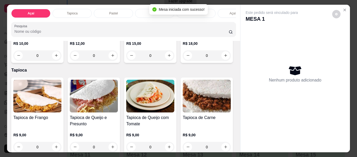
scroll to position [209, 0]
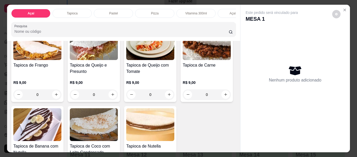
click at [183, 8] on div "0" at bounding box center [207, 3] width 48 height 10
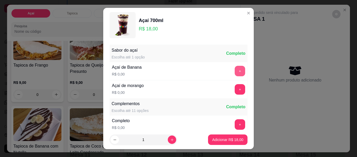
click at [235, 71] on button "+" at bounding box center [240, 71] width 10 height 10
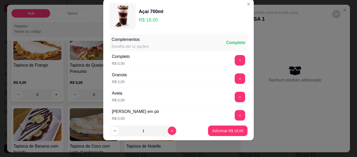
scroll to position [56, 0]
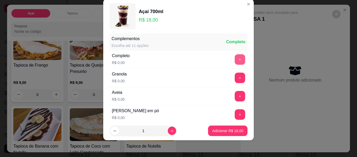
click at [235, 62] on button "+" at bounding box center [240, 59] width 10 height 10
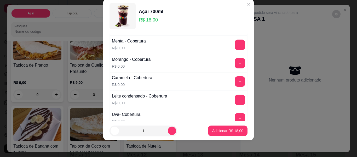
scroll to position [291, 0]
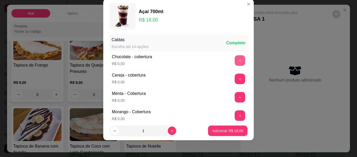
click at [235, 61] on button "+" at bounding box center [240, 60] width 10 height 10
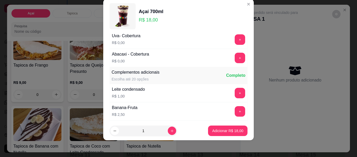
scroll to position [474, 0]
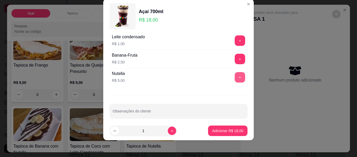
click at [235, 79] on button "+" at bounding box center [240, 77] width 10 height 10
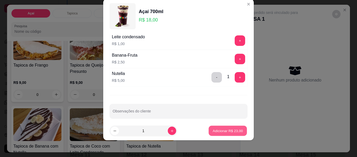
click at [227, 129] on p "Adicionar R$ 23,00" at bounding box center [228, 130] width 30 height 5
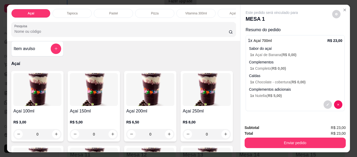
scroll to position [0, 0]
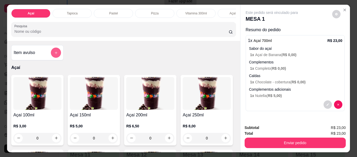
click at [54, 51] on button "add-separate-item" at bounding box center [56, 53] width 10 height 10
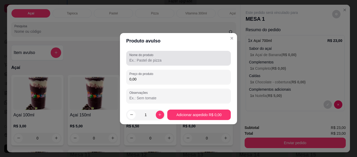
click at [139, 58] on input "Nome do produto" at bounding box center [178, 60] width 98 height 5
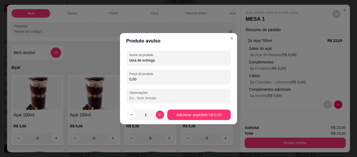
type input "taxa de entrega"
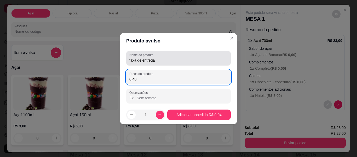
type input "4,00"
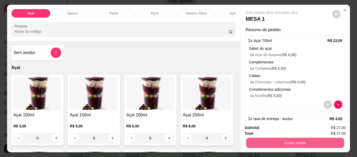
click at [301, 142] on button "Enviar pedido" at bounding box center [295, 142] width 98 height 10
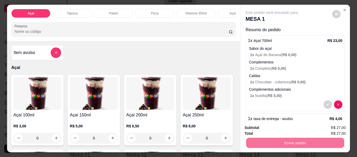
click at [273, 127] on button "Não registrar e enviar pedido" at bounding box center [278, 128] width 54 height 10
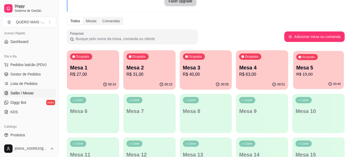
click at [314, 79] on div "00:45" at bounding box center [318, 84] width 51 height 10
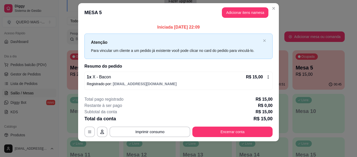
scroll to position [7, 0]
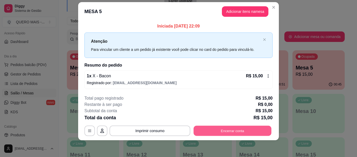
click at [220, 131] on button "Encerrar conta" at bounding box center [233, 130] width 78 height 10
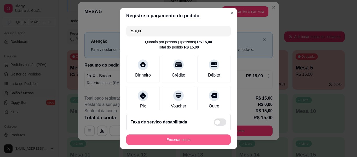
click at [158, 139] on button "Encerrar conta" at bounding box center [178, 139] width 105 height 10
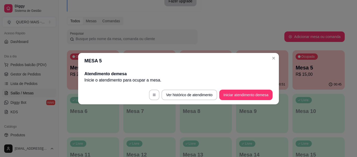
scroll to position [0, 0]
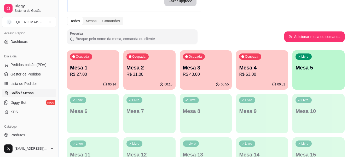
click at [312, 79] on div "Livre Mesa 5" at bounding box center [318, 66] width 52 height 33
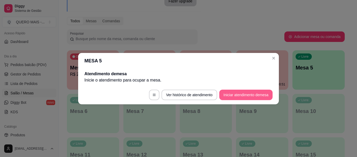
click at [262, 96] on button "Iniciar atendimento de mesa" at bounding box center [245, 94] width 53 height 10
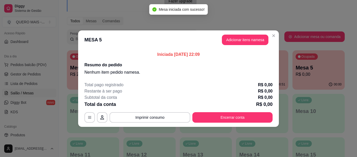
click at [240, 43] on button "Adicionar itens na mesa" at bounding box center [245, 40] width 47 height 10
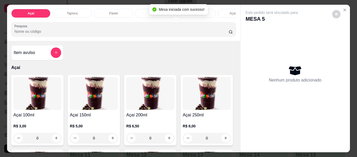
scroll to position [105, 0]
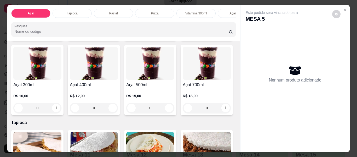
click at [118, 108] on div "0" at bounding box center [94, 107] width 48 height 10
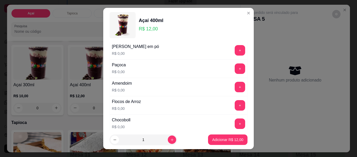
scroll to position [131, 0]
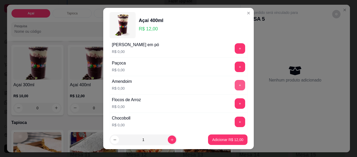
click at [235, 84] on button "+" at bounding box center [240, 85] width 10 height 10
click at [235, 65] on button "+" at bounding box center [240, 66] width 10 height 10
click at [235, 48] on button "+" at bounding box center [240, 48] width 10 height 10
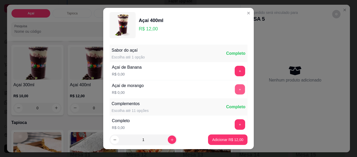
click at [235, 90] on button "+" at bounding box center [240, 89] width 10 height 10
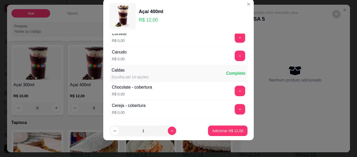
scroll to position [265, 0]
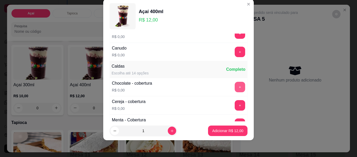
click at [235, 86] on button "+" at bounding box center [240, 87] width 10 height 10
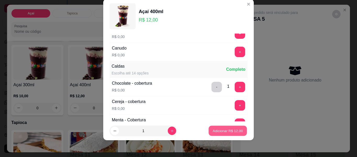
click at [221, 132] on p "Adicionar R$ 12,00" at bounding box center [228, 130] width 30 height 5
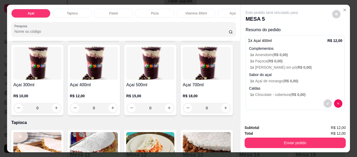
click at [118, 110] on div "0" at bounding box center [94, 107] width 48 height 10
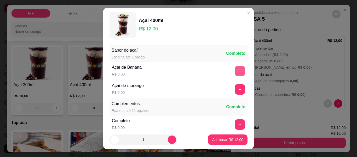
click at [235, 70] on button "+" at bounding box center [240, 71] width 10 height 10
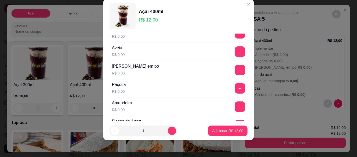
scroll to position [108, 0]
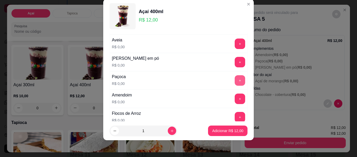
click at [235, 80] on button "+" at bounding box center [240, 80] width 10 height 10
click at [235, 98] on button "+" at bounding box center [240, 99] width 10 height 10
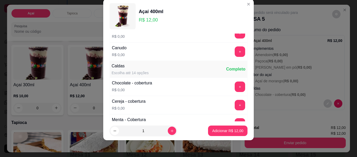
scroll to position [213, 0]
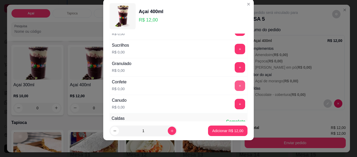
click at [235, 85] on button "+" at bounding box center [240, 85] width 10 height 10
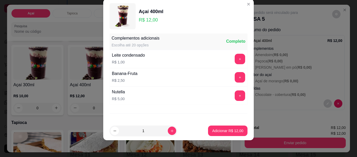
scroll to position [479, 0]
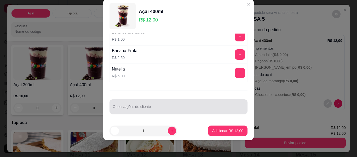
click at [187, 106] on input "Observações do cliente" at bounding box center [179, 108] width 132 height 5
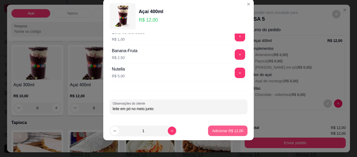
type input "leite em pó no meio junto"
click at [212, 128] on p "Adicionar R$ 12,00" at bounding box center [227, 130] width 31 height 5
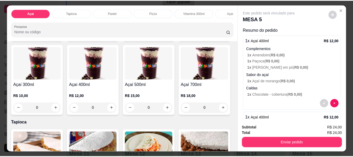
scroll to position [72, 0]
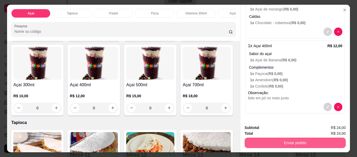
click at [289, 141] on button "Enviar pedido" at bounding box center [295, 142] width 101 height 10
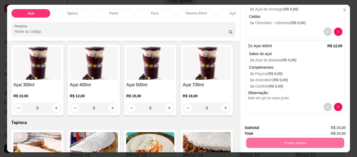
click at [275, 126] on button "Não registrar e enviar pedido" at bounding box center [278, 128] width 54 height 10
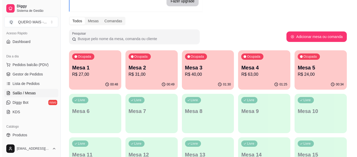
scroll to position [0, 0]
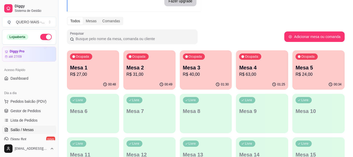
drag, startPoint x: 45, startPoint y: 38, endPoint x: 50, endPoint y: 39, distance: 5.6
click at [45, 38] on button "button" at bounding box center [46, 37] width 12 height 6
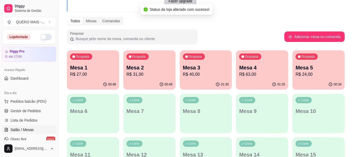
click at [88, 73] on p "R$ 27,00" at bounding box center [93, 74] width 46 height 6
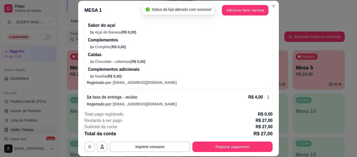
scroll to position [78, 0]
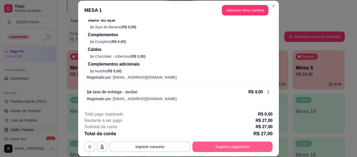
click at [206, 145] on button "Registrar pagamento" at bounding box center [232, 146] width 80 height 10
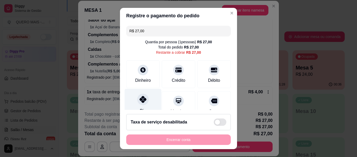
click at [141, 100] on icon at bounding box center [143, 99] width 7 height 7
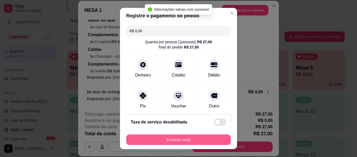
type input "R$ 0,00"
click at [170, 140] on button "Encerrar conta" at bounding box center [178, 139] width 105 height 10
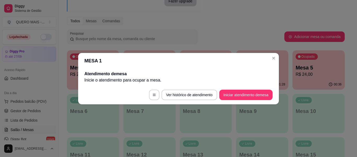
scroll to position [0, 0]
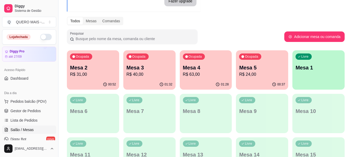
click at [110, 71] on p "R$ 31,00" at bounding box center [93, 74] width 46 height 6
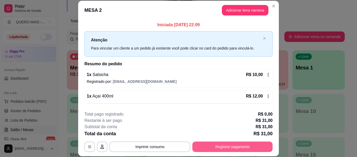
click at [226, 143] on button "Registrar pagamento" at bounding box center [232, 146] width 80 height 10
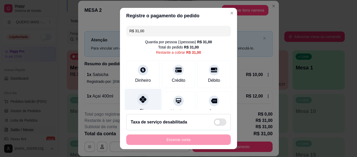
click at [140, 101] on icon at bounding box center [143, 99] width 7 height 7
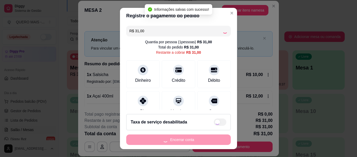
type input "R$ 0,00"
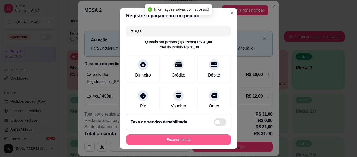
click at [173, 139] on button "Encerrar conta" at bounding box center [178, 139] width 105 height 10
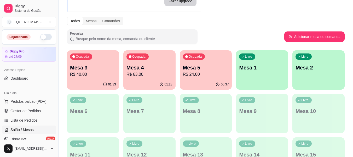
click at [100, 75] on p "R$ 40,00" at bounding box center [93, 74] width 46 height 6
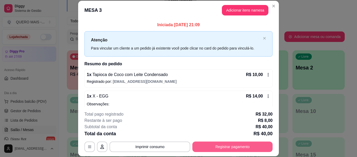
click at [202, 145] on button "Registrar pagamento" at bounding box center [232, 146] width 80 height 10
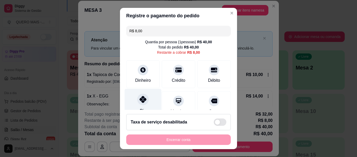
click at [140, 102] on icon at bounding box center [143, 99] width 7 height 7
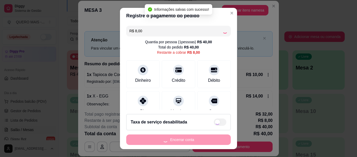
type input "R$ 0,00"
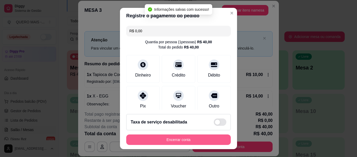
click at [162, 139] on button "Encerrar conta" at bounding box center [178, 139] width 105 height 10
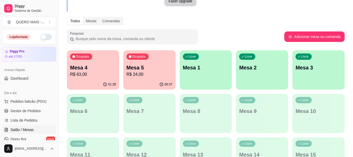
click at [107, 87] on div "01:28" at bounding box center [93, 84] width 52 height 10
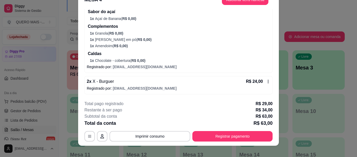
scroll to position [16, 0]
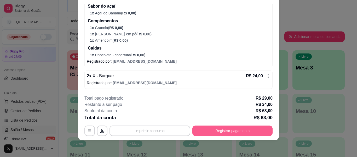
click at [204, 128] on button "Registrar pagamento" at bounding box center [232, 130] width 80 height 10
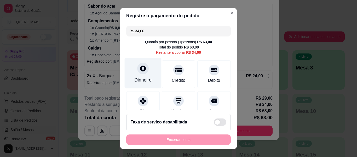
click at [140, 72] on div at bounding box center [143, 68] width 12 height 12
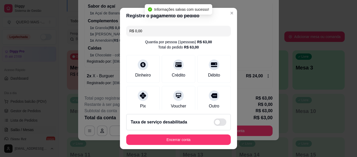
type input "R$ 0,00"
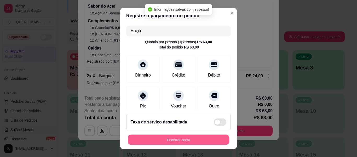
click at [186, 140] on button "Encerrar conta" at bounding box center [178, 139] width 101 height 10
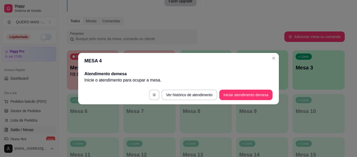
scroll to position [0, 0]
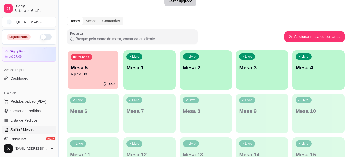
click at [98, 70] on p "Mesa 5" at bounding box center [93, 67] width 45 height 7
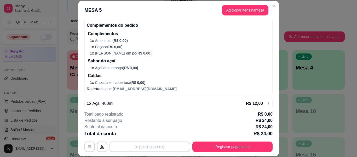
scroll to position [78, 0]
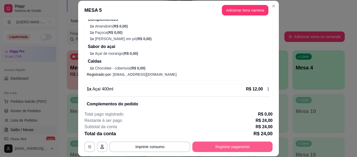
click at [212, 146] on button "Registrar pagamento" at bounding box center [232, 146] width 80 height 10
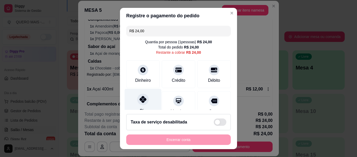
click at [145, 97] on div at bounding box center [143, 99] width 12 height 12
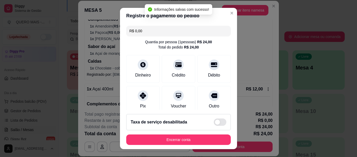
scroll to position [70, 0]
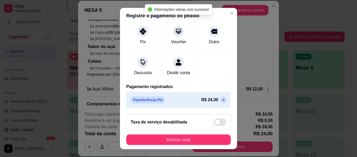
click at [220, 102] on p at bounding box center [223, 99] width 6 height 6
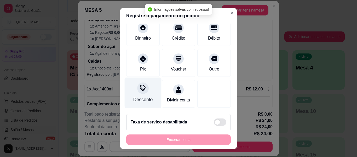
type input "R$ 24,00"
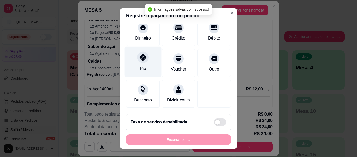
scroll to position [48, 0]
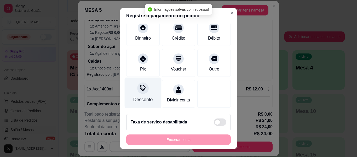
click at [143, 84] on icon at bounding box center [143, 87] width 7 height 7
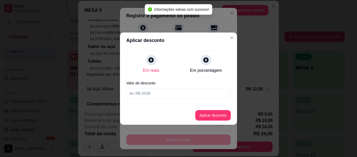
click at [147, 91] on input at bounding box center [178, 93] width 105 height 10
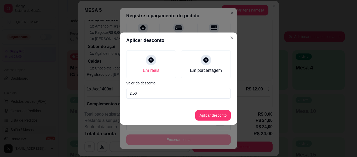
type input "2,50"
click at [198, 114] on button "Aplicar desconto" at bounding box center [213, 115] width 36 height 10
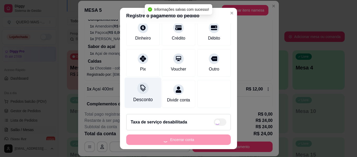
type input "R$ 21,50"
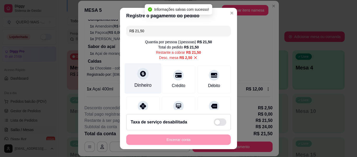
click at [143, 76] on div at bounding box center [143, 74] width 12 height 12
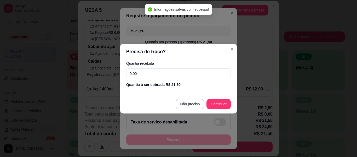
click at [152, 75] on input "0,00" at bounding box center [178, 73] width 105 height 10
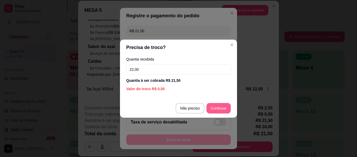
type input "22,00"
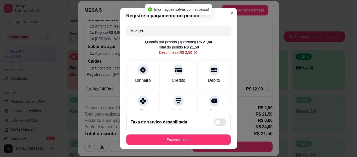
type input "R$ 0,00"
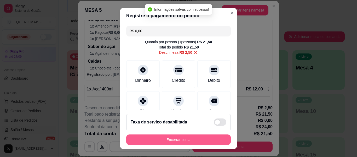
click at [180, 139] on button "Encerrar conta" at bounding box center [178, 139] width 105 height 10
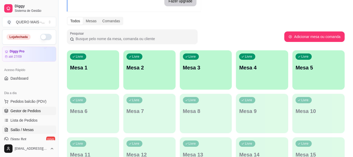
click at [35, 112] on span "Gestor de Pedidos" at bounding box center [25, 110] width 30 height 5
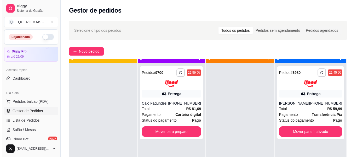
scroll to position [15, 0]
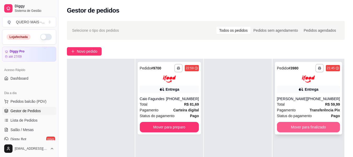
click at [298, 126] on button "Mover para finalizado" at bounding box center [308, 127] width 63 height 10
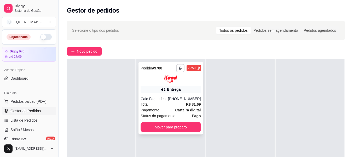
click at [155, 101] on div "Caio Fagundes" at bounding box center [154, 98] width 27 height 5
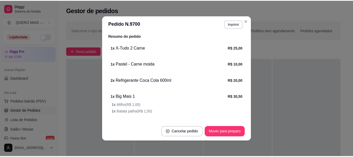
scroll to position [183, 0]
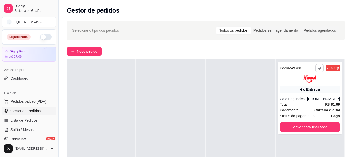
click at [266, 108] on div at bounding box center [240, 137] width 68 height 157
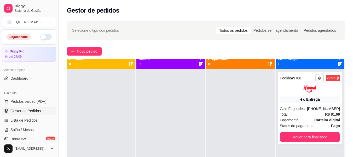
scroll to position [0, 0]
